Goal: Information Seeking & Learning: Check status

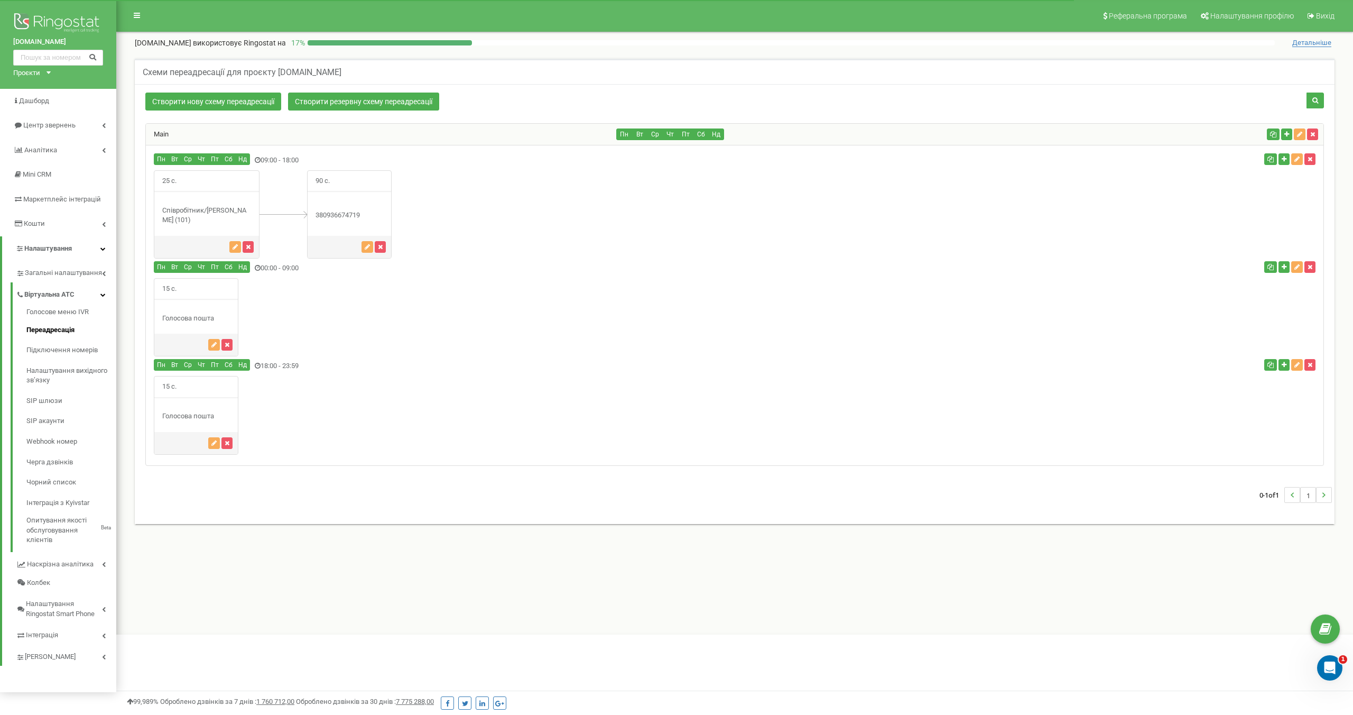
click at [516, 193] on div "25 с." at bounding box center [735, 214] width 1178 height 88
click at [59, 128] on span "Центр звернень" at bounding box center [48, 125] width 51 height 8
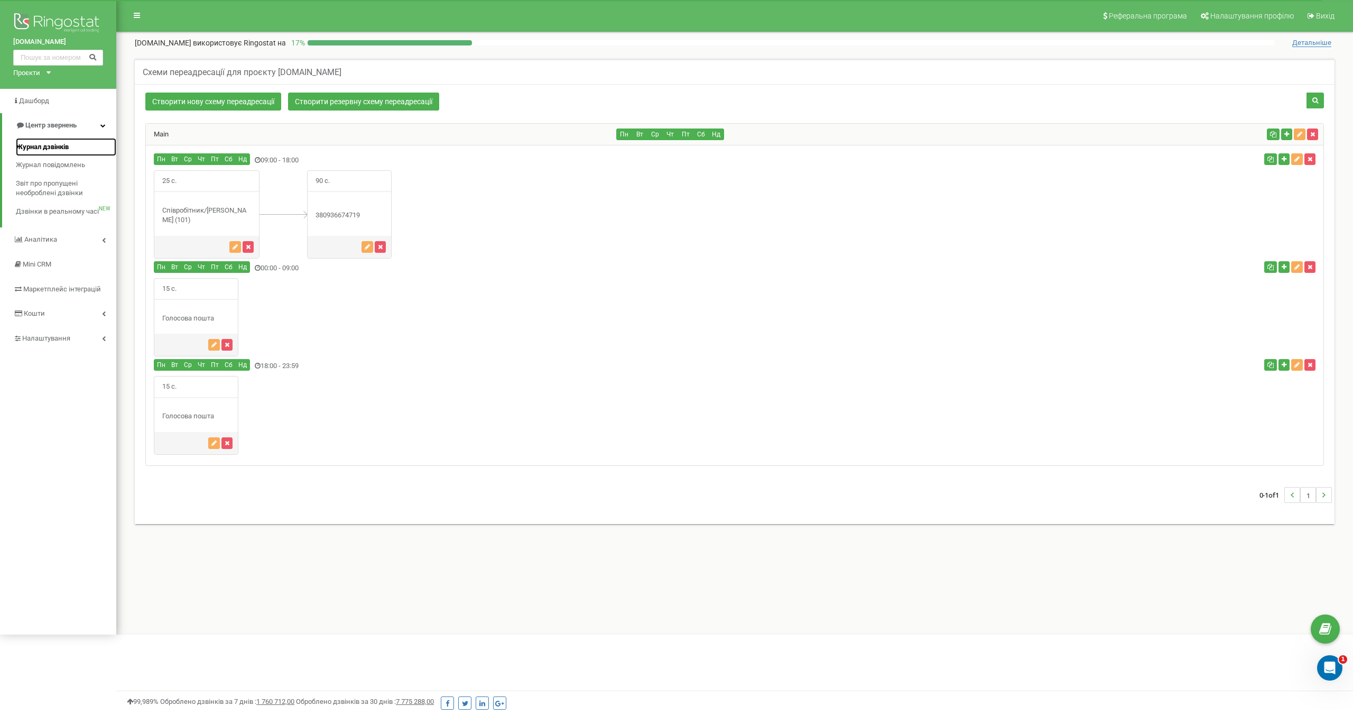
click at [54, 146] on span "Журнал дзвінків" at bounding box center [42, 147] width 53 height 10
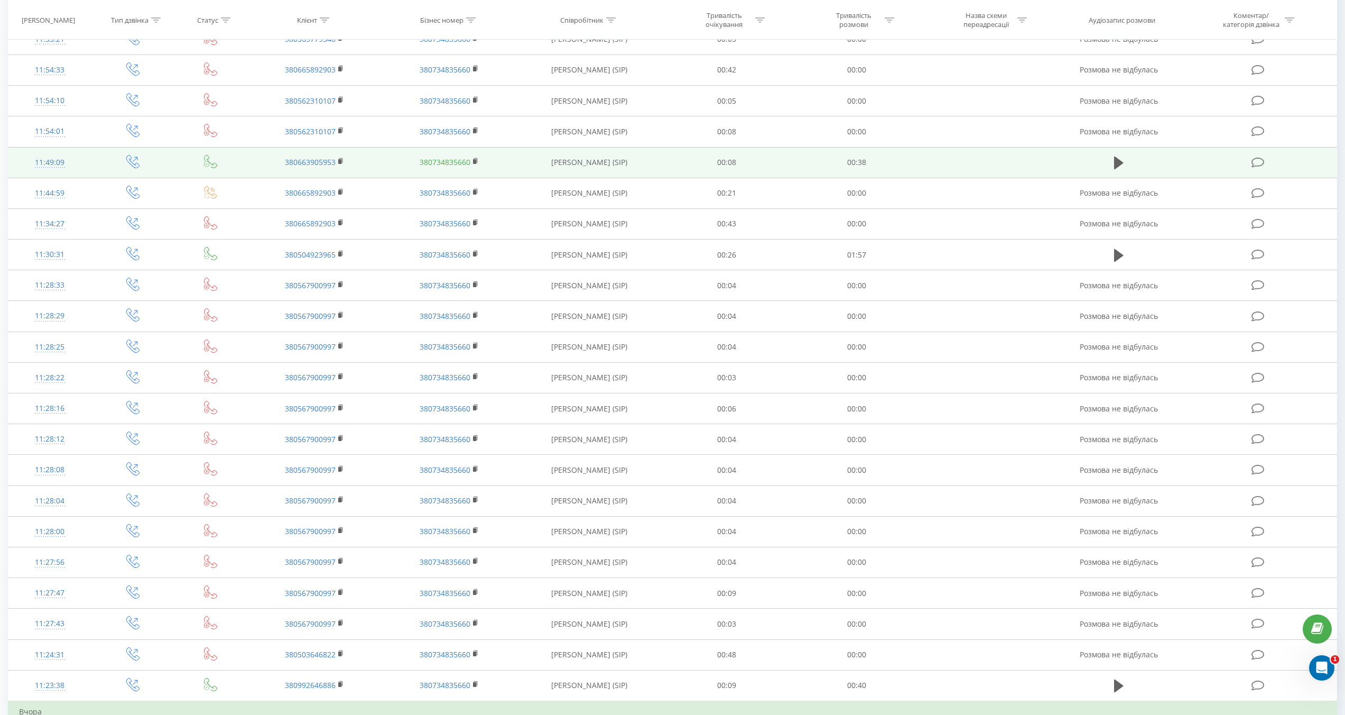
scroll to position [273, 0]
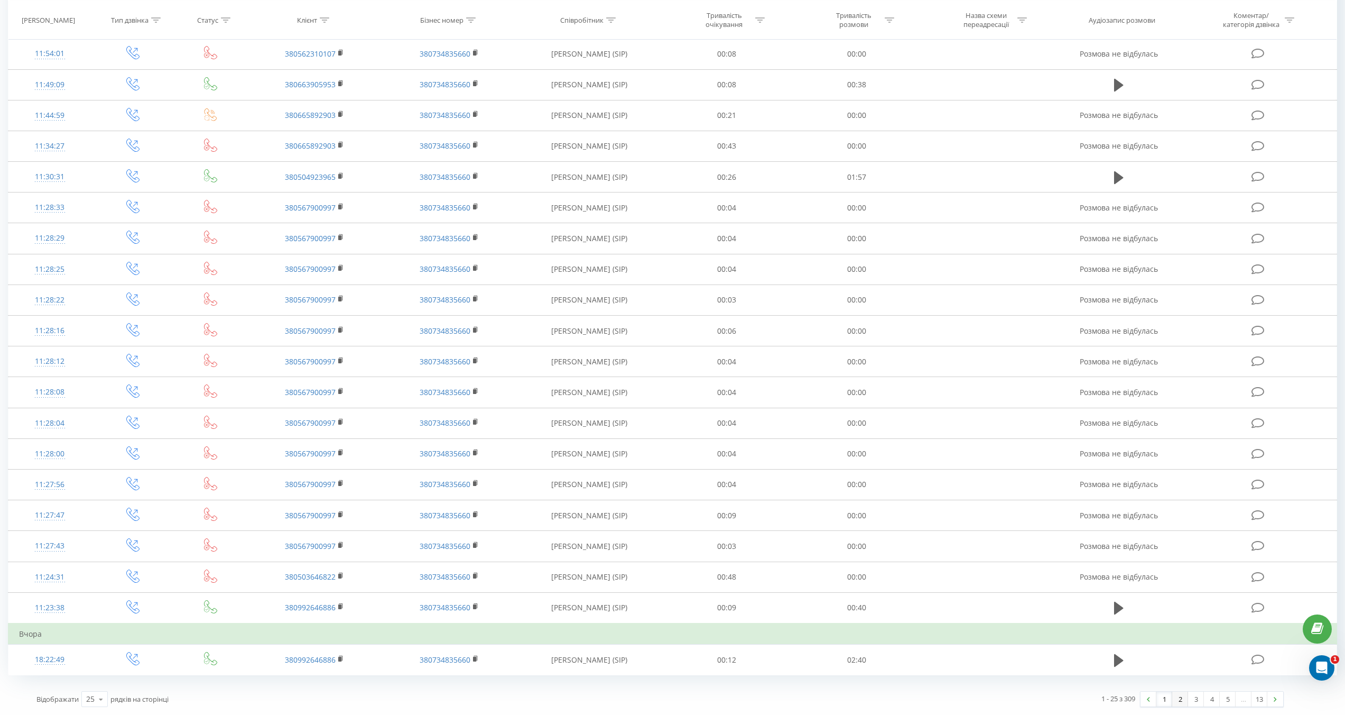
click at [1182, 700] on link "2" at bounding box center [1180, 698] width 16 height 15
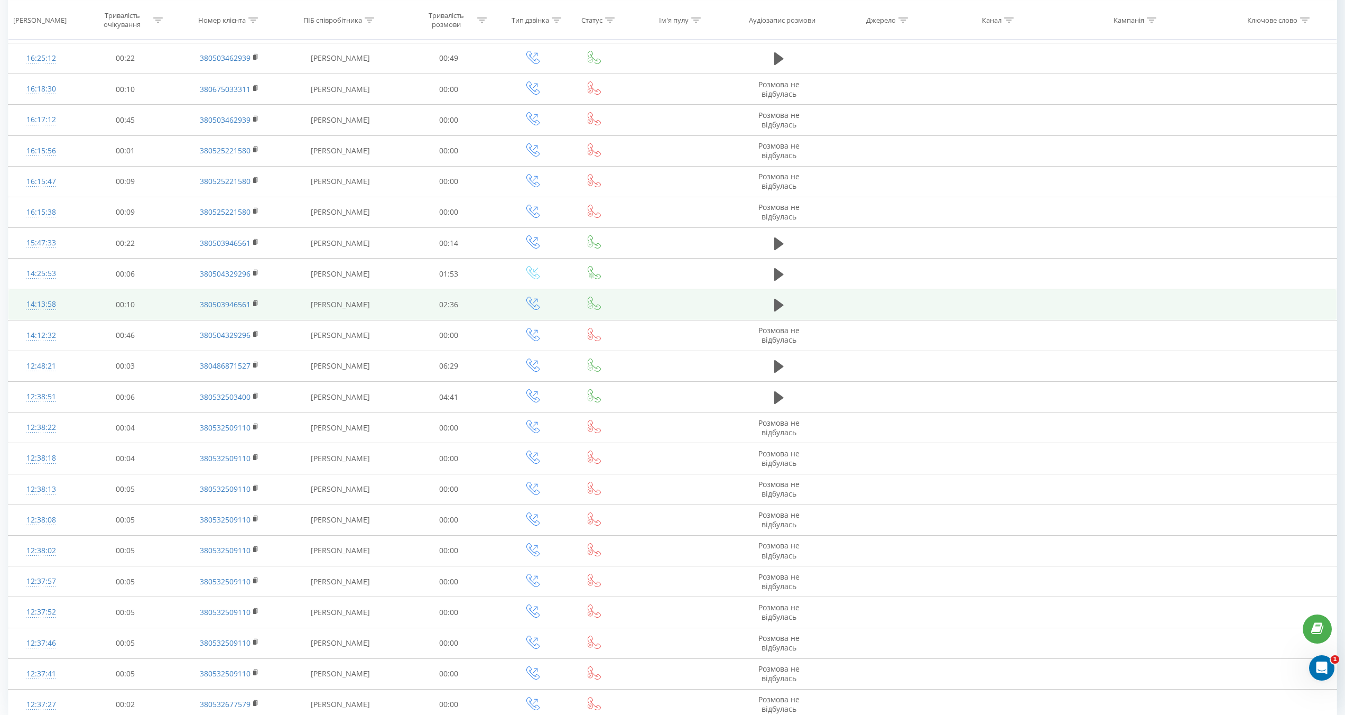
scroll to position [252, 0]
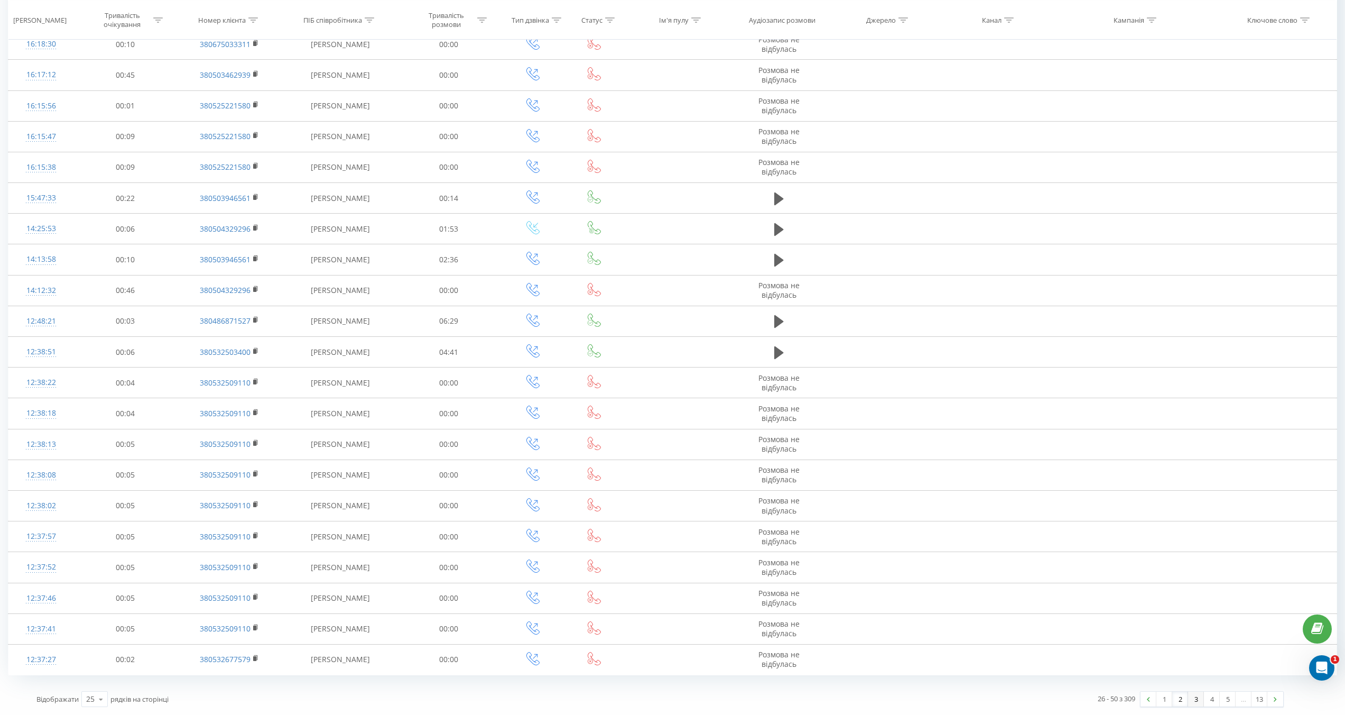
click at [1196, 697] on link "3" at bounding box center [1196, 698] width 16 height 15
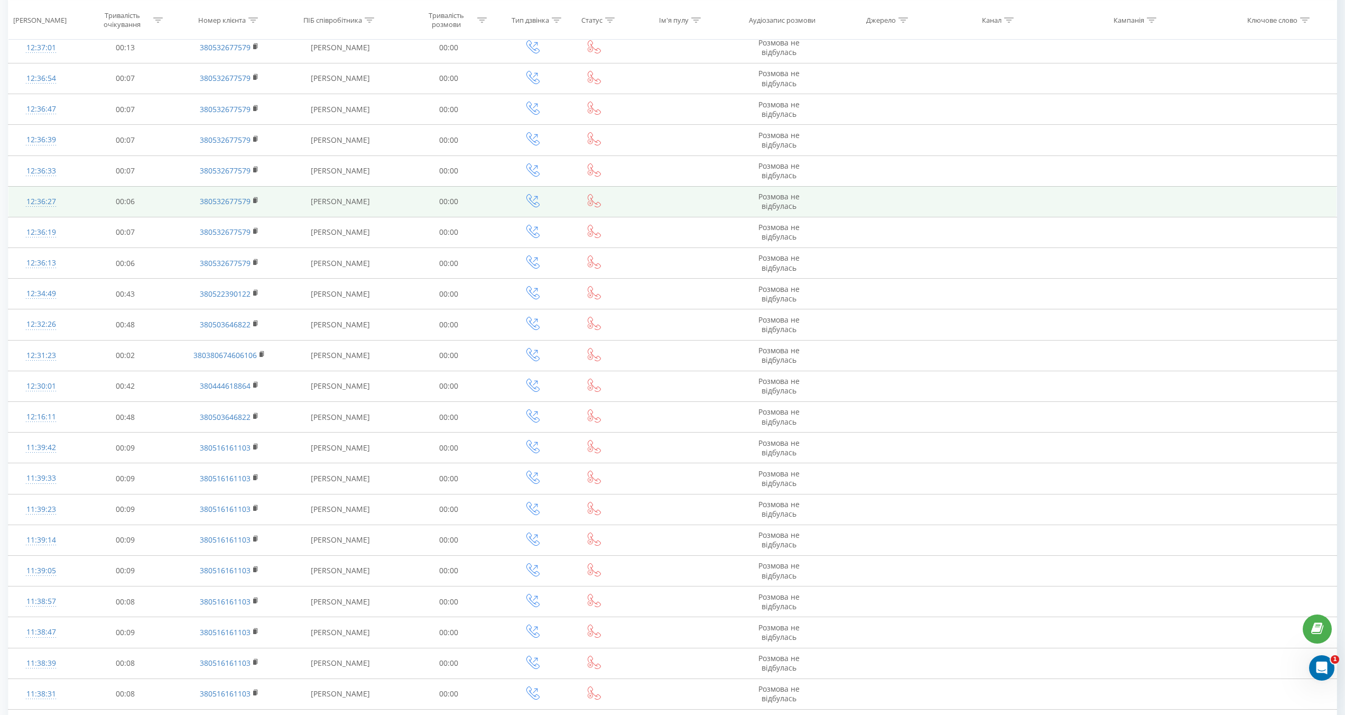
scroll to position [252, 0]
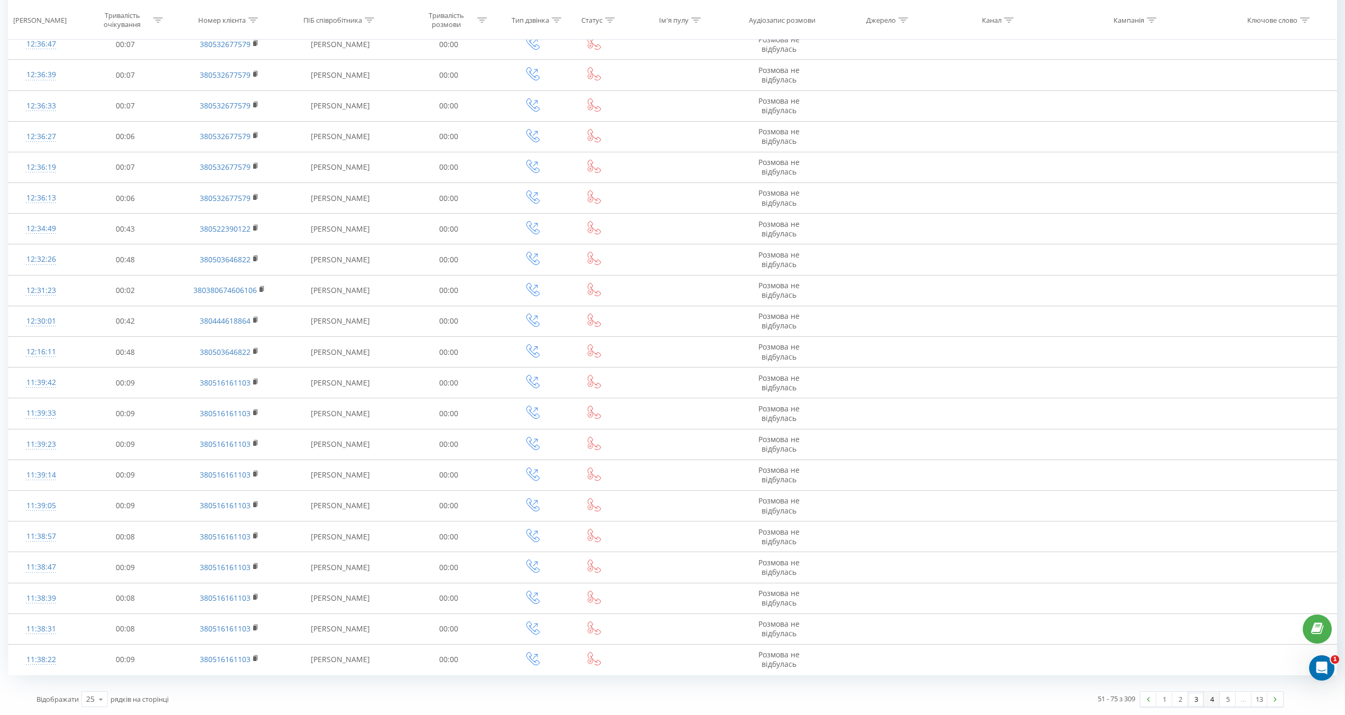
click at [1210, 700] on link "4" at bounding box center [1212, 698] width 16 height 15
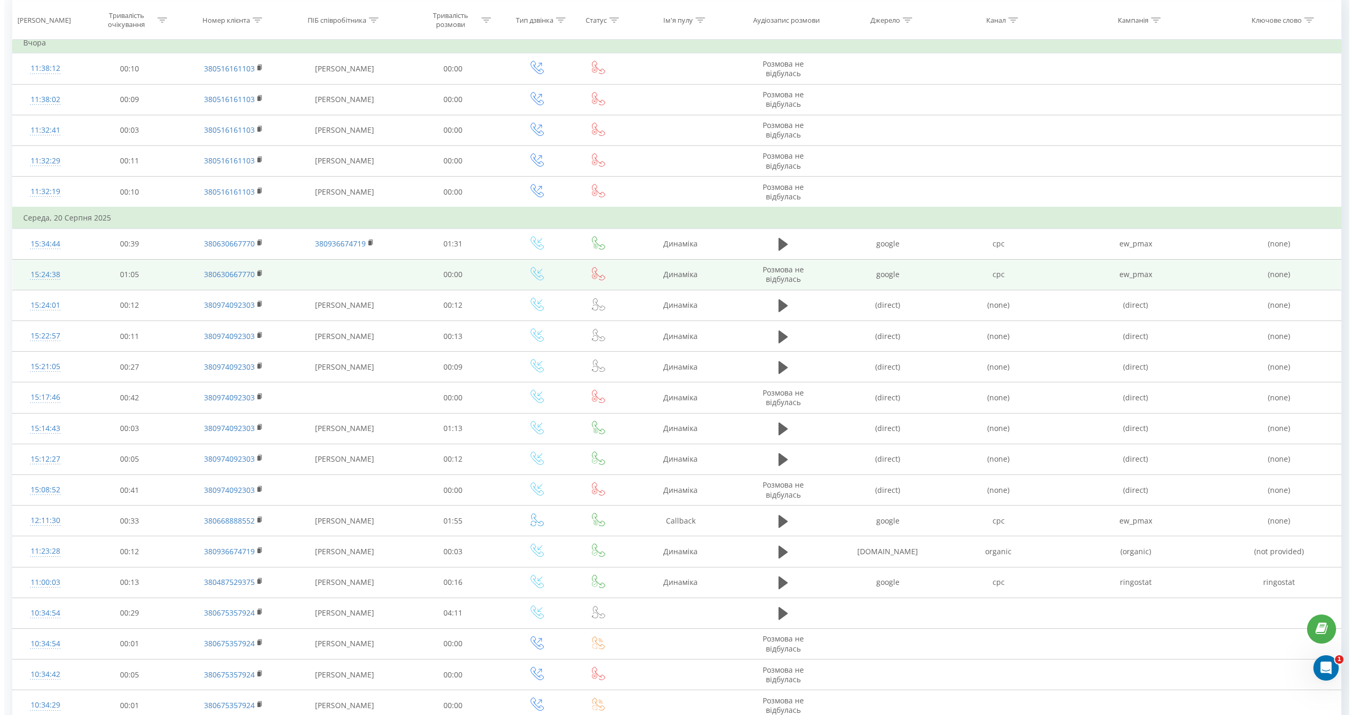
scroll to position [84, 0]
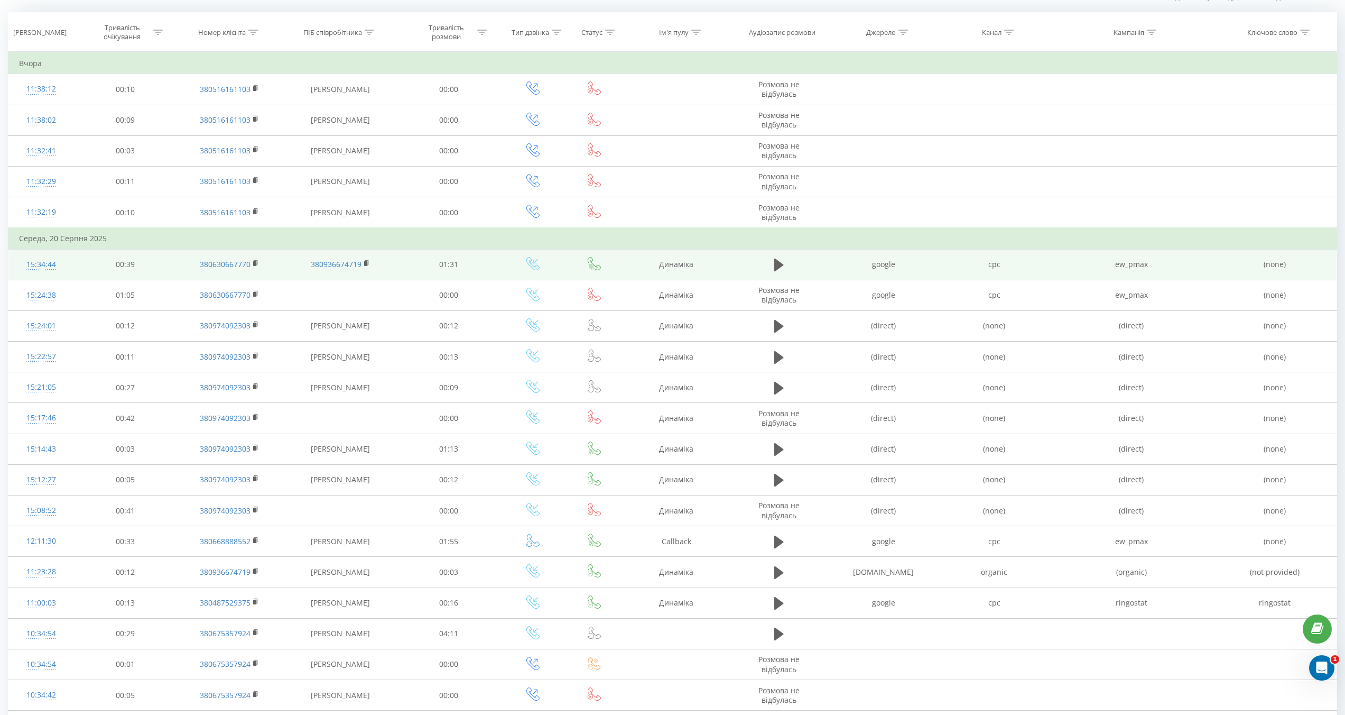
click at [156, 265] on td "00:39" at bounding box center [125, 264] width 103 height 31
click at [42, 264] on div "15:34:44" at bounding box center [41, 264] width 44 height 21
